Goal: Navigation & Orientation: Find specific page/section

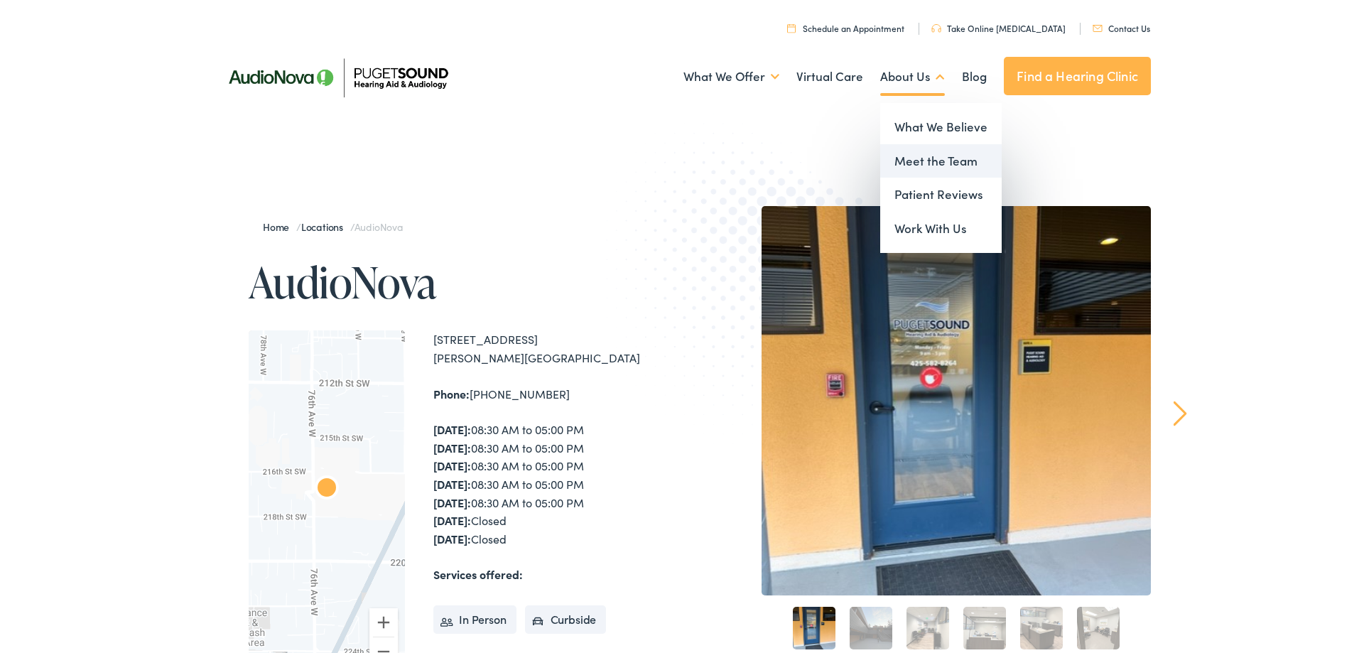
click at [935, 161] on link "Meet the Team" at bounding box center [940, 161] width 121 height 34
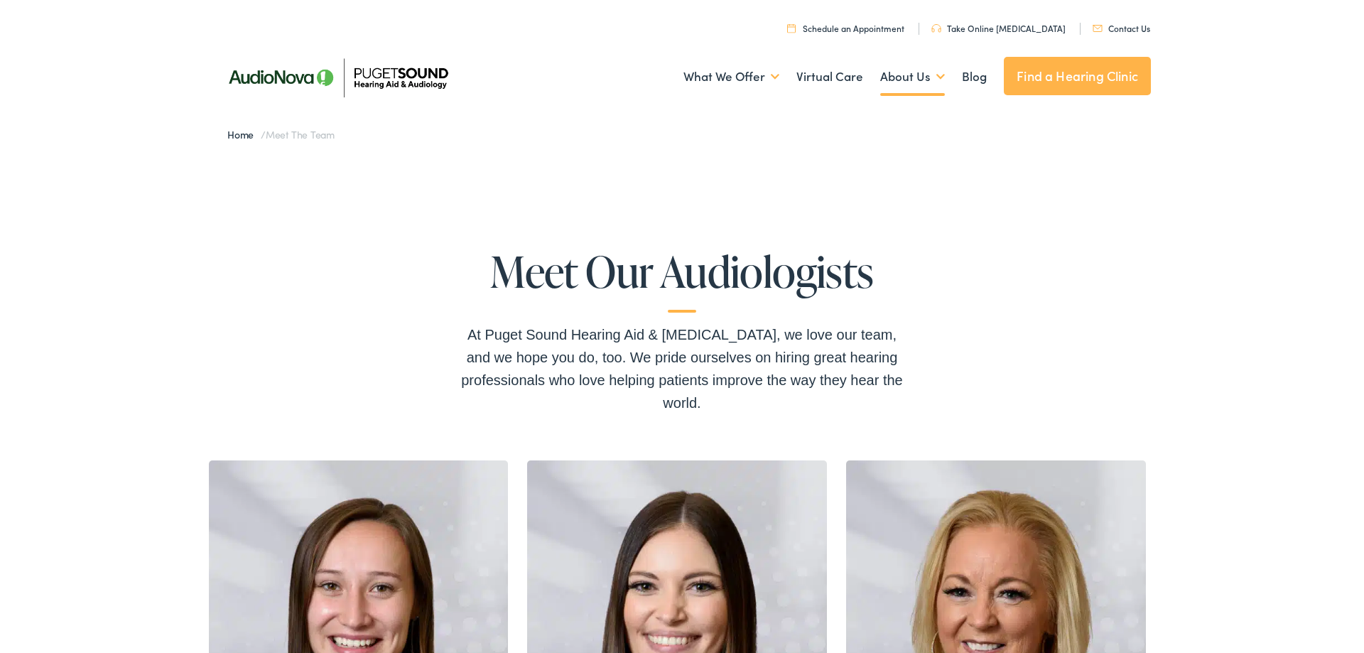
click at [1082, 79] on link "Find a Hearing Clinic" at bounding box center [1077, 76] width 147 height 38
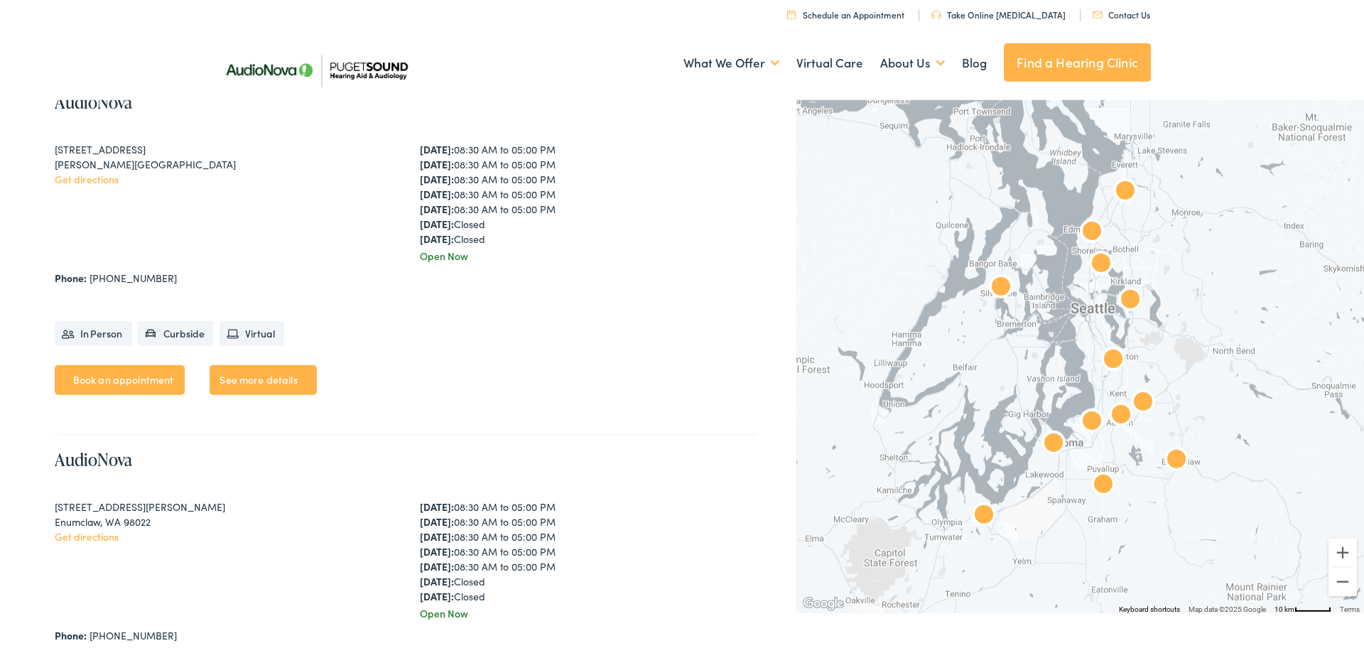
scroll to position [1014, 0]
